Goal: Book appointment/travel/reservation

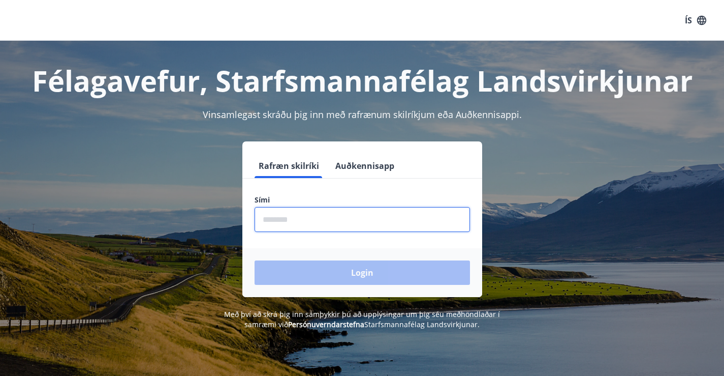
click at [405, 219] on input "phone" at bounding box center [362, 219] width 215 height 25
type input "********"
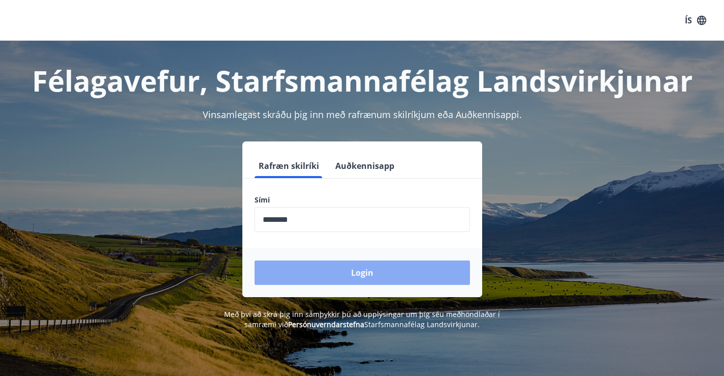
click at [354, 270] on button "Login" at bounding box center [362, 272] width 215 height 24
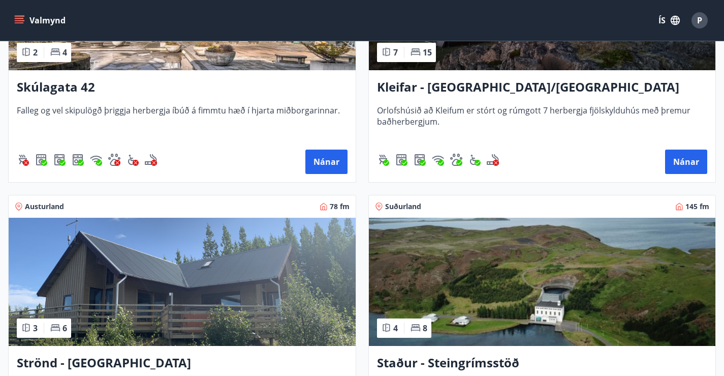
scroll to position [534, 0]
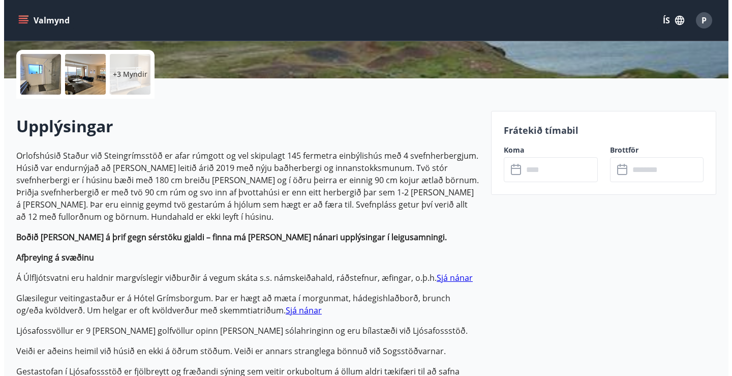
scroll to position [228, 0]
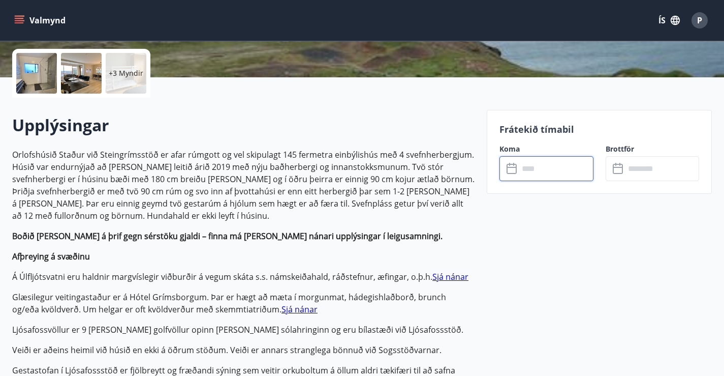
click at [556, 173] on input "text" at bounding box center [556, 168] width 75 height 25
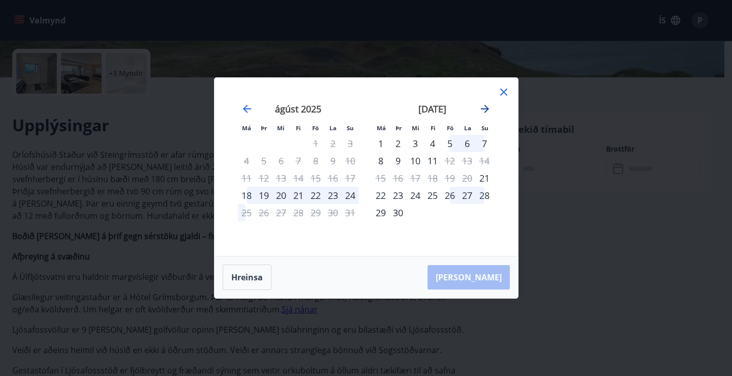
click at [484, 110] on icon "Move forward to switch to the next month." at bounding box center [485, 109] width 12 height 12
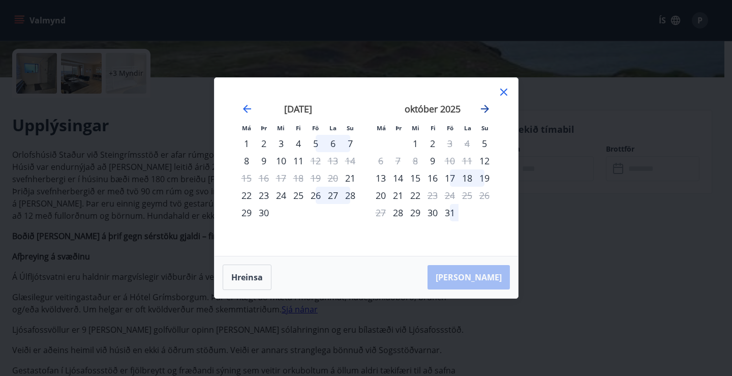
click at [484, 110] on icon "Move forward to switch to the next month." at bounding box center [485, 109] width 12 height 12
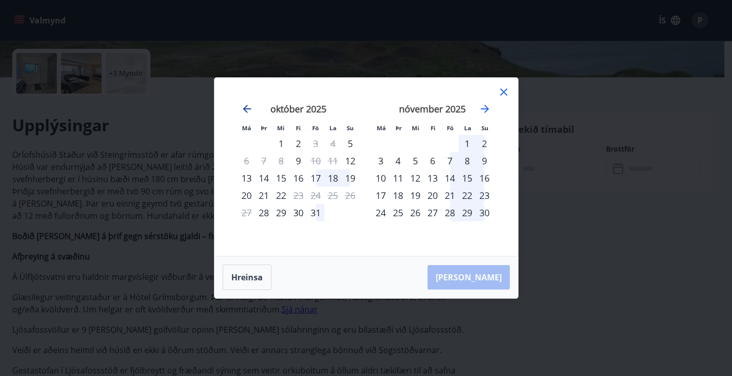
click at [247, 110] on icon "Move backward to switch to the previous month." at bounding box center [247, 109] width 12 height 12
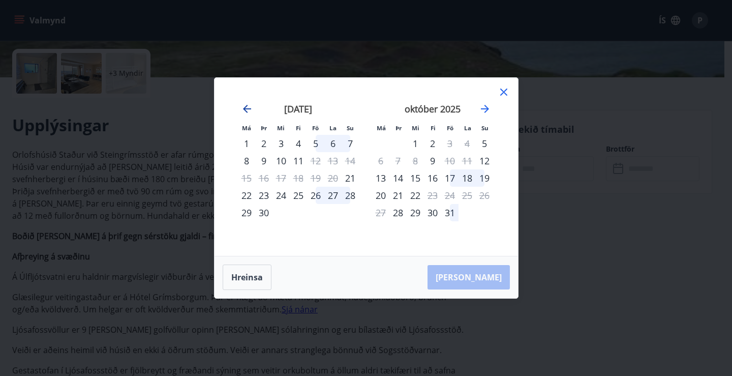
click at [243, 106] on icon "Move backward to switch to the previous month." at bounding box center [247, 109] width 12 height 12
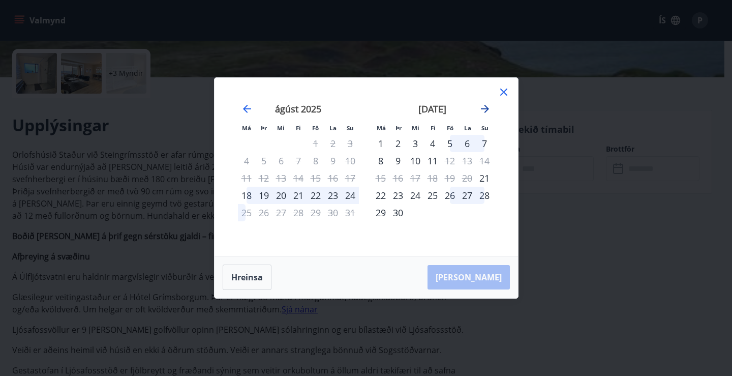
click at [485, 110] on icon "Move forward to switch to the next month." at bounding box center [485, 109] width 12 height 12
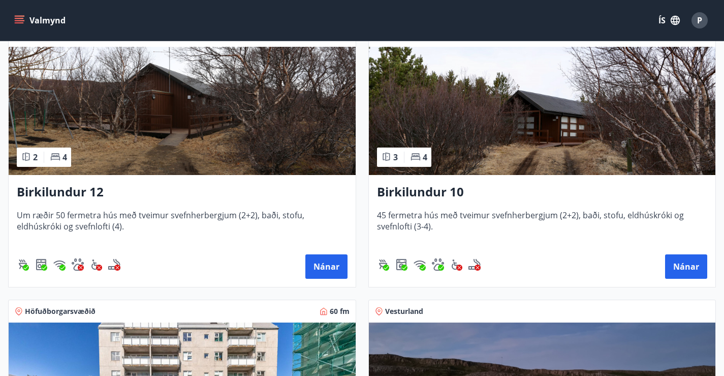
scroll to position [203, 0]
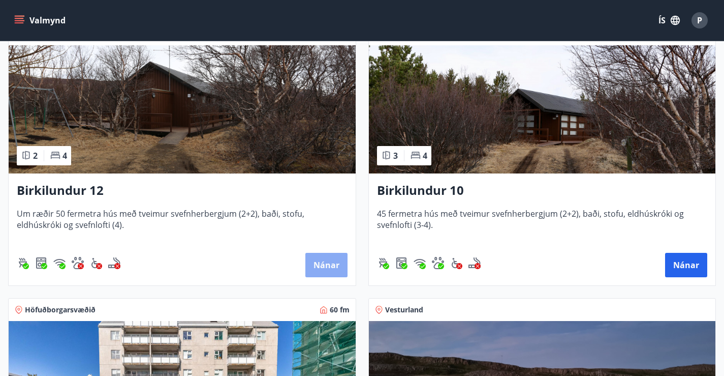
click at [305, 276] on button "Nánar" at bounding box center [326, 265] width 42 height 24
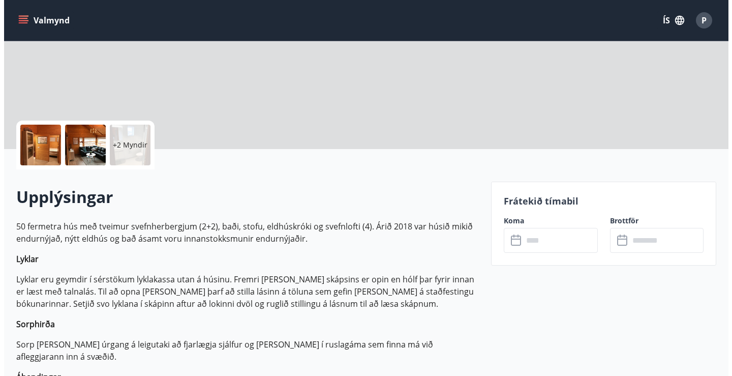
scroll to position [157, 0]
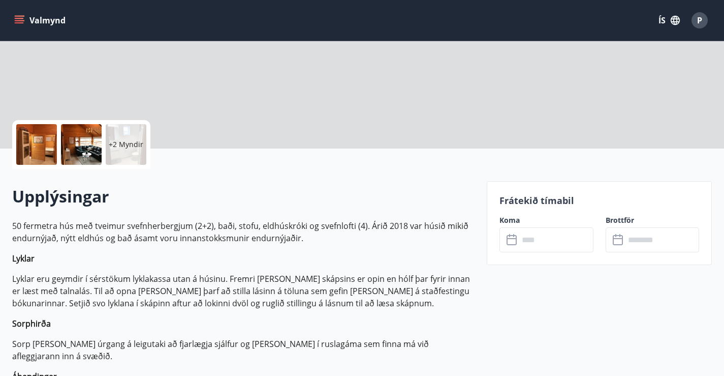
click at [23, 132] on div at bounding box center [36, 144] width 41 height 41
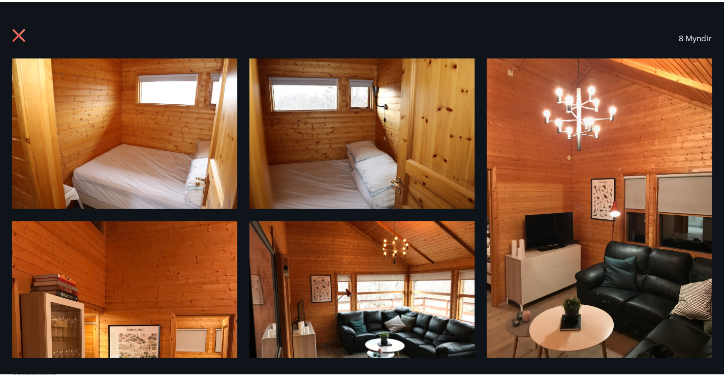
scroll to position [10, 0]
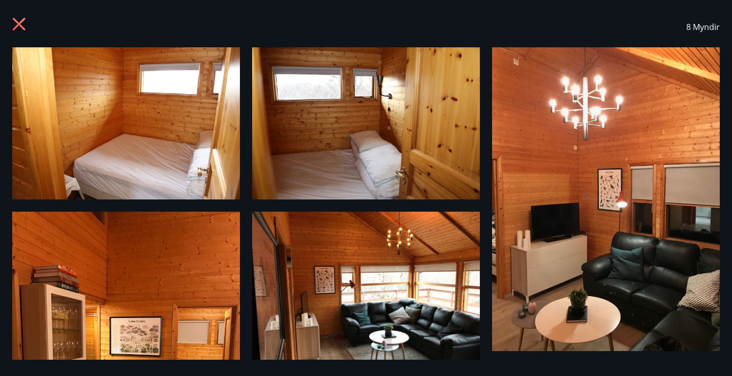
click at [19, 23] on icon at bounding box center [19, 24] width 13 height 13
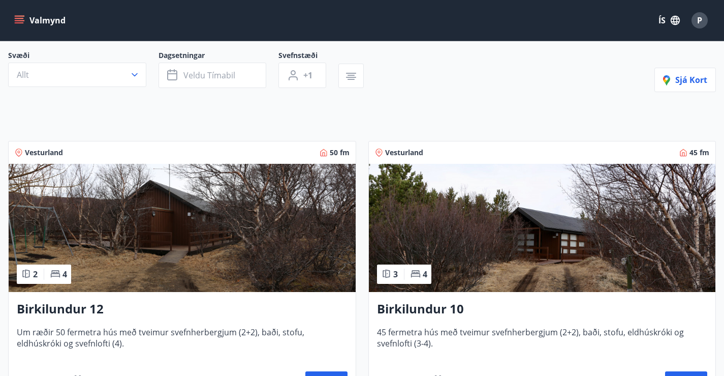
scroll to position [91, 0]
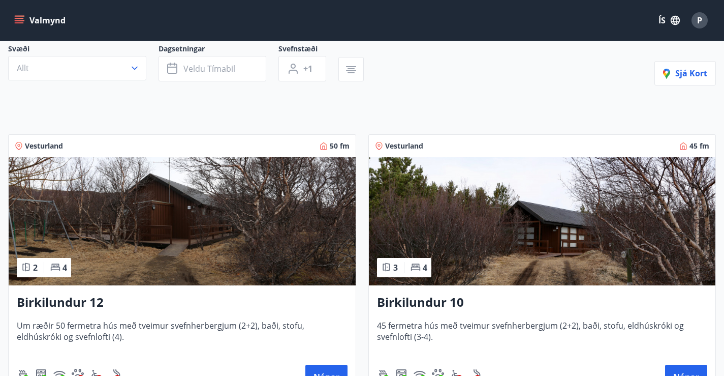
click at [369, 253] on img at bounding box center [542, 221] width 347 height 128
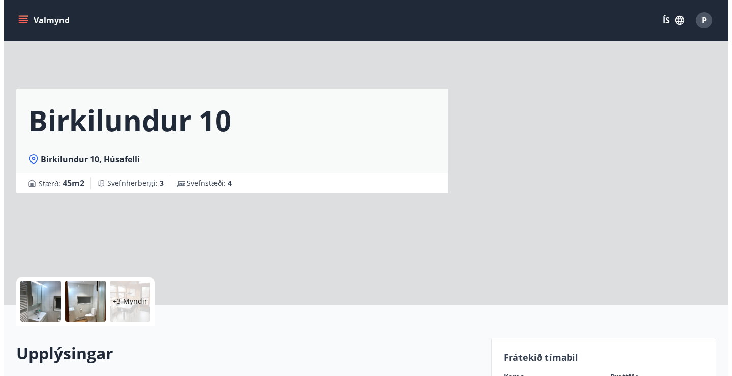
scroll to position [49, 0]
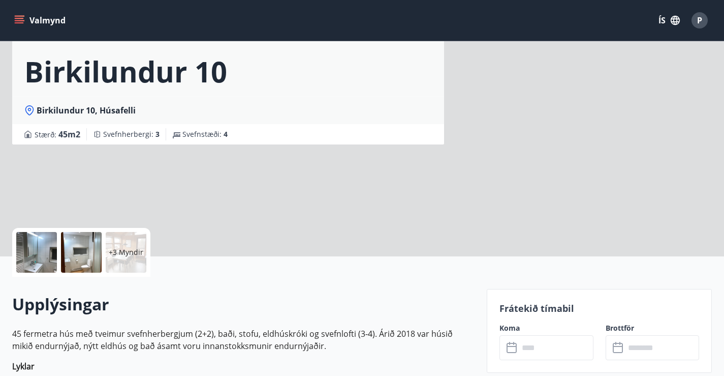
click at [51, 240] on div at bounding box center [36, 252] width 41 height 41
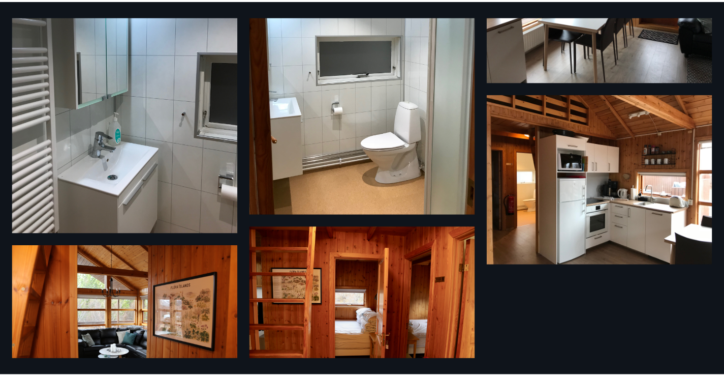
scroll to position [0, 0]
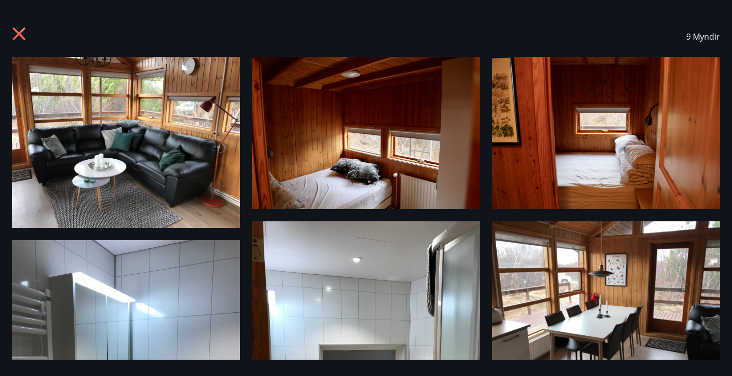
click at [19, 34] on icon at bounding box center [19, 34] width 3 height 3
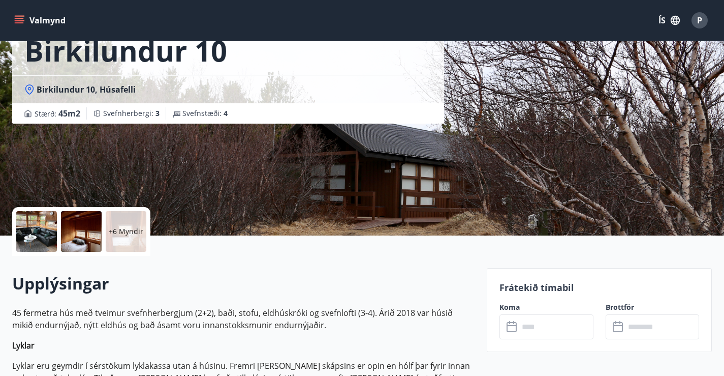
scroll to position [69, 0]
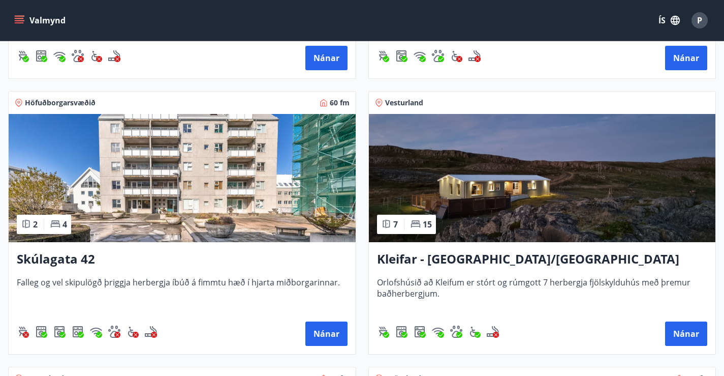
scroll to position [410, 0]
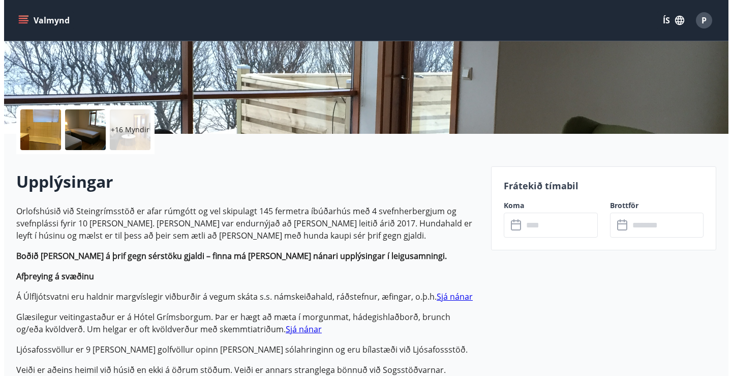
scroll to position [174, 0]
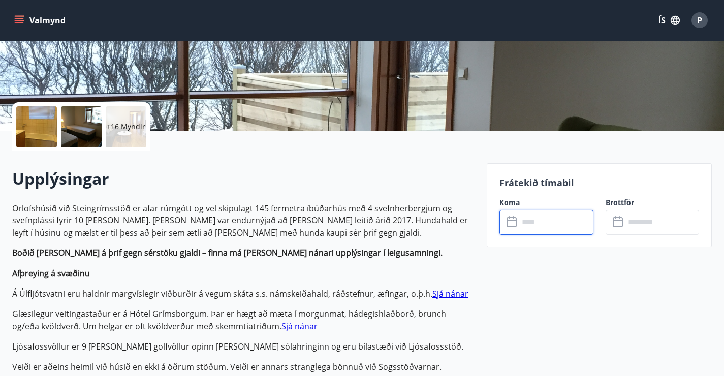
click at [556, 224] on input "text" at bounding box center [556, 221] width 75 height 25
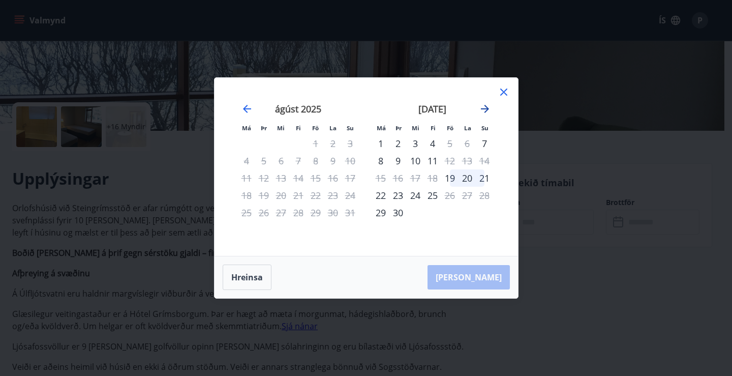
click at [481, 106] on icon "Move forward to switch to the next month." at bounding box center [485, 109] width 12 height 12
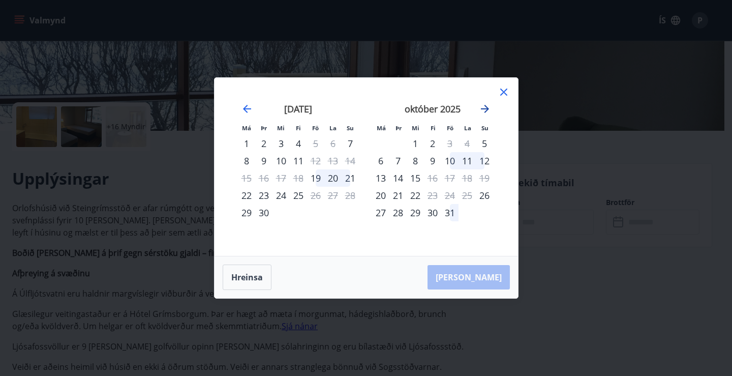
click at [481, 106] on icon "Move forward to switch to the next month." at bounding box center [485, 109] width 12 height 12
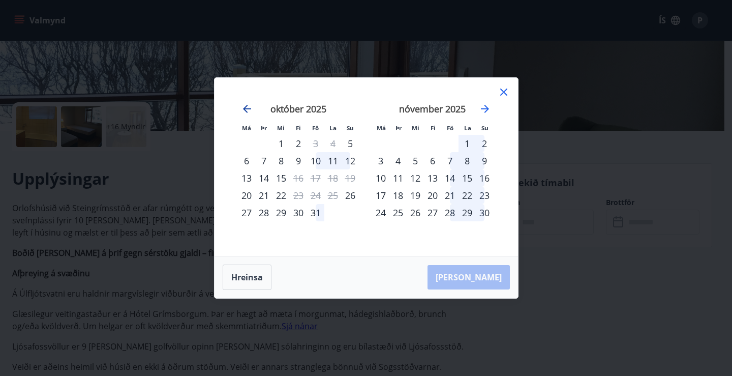
click at [245, 113] on icon "Move backward to switch to the previous month." at bounding box center [247, 109] width 12 height 12
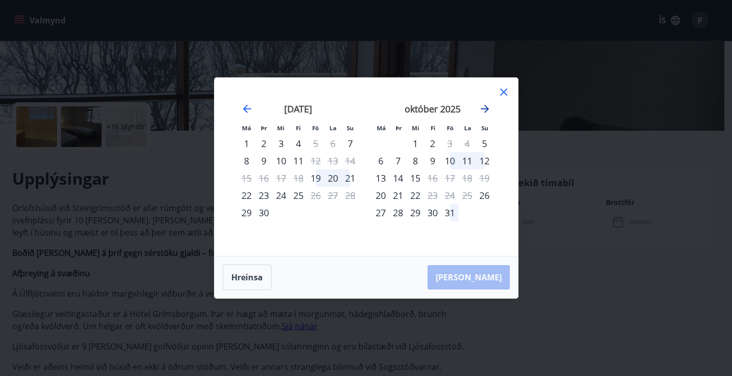
click at [483, 112] on icon "Move forward to switch to the next month." at bounding box center [485, 109] width 12 height 12
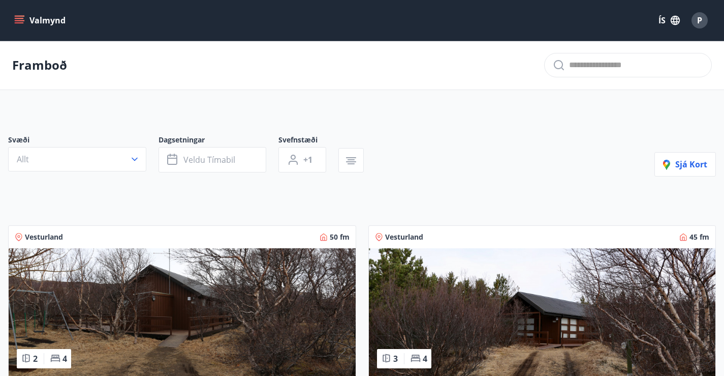
click at [17, 18] on icon "menu" at bounding box center [19, 18] width 9 height 1
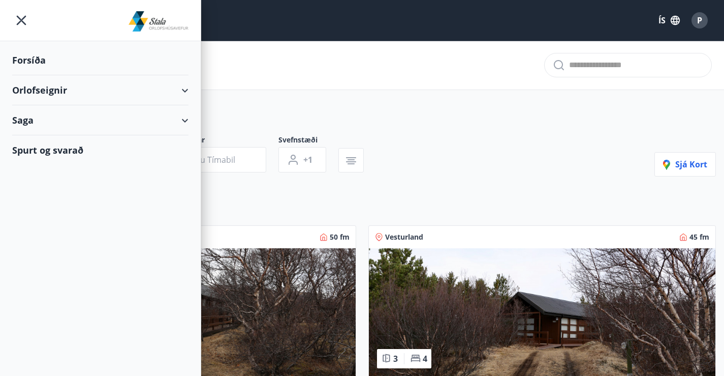
click at [35, 59] on div "Forsíða" at bounding box center [100, 60] width 176 height 30
